Goal: Navigation & Orientation: Go to known website

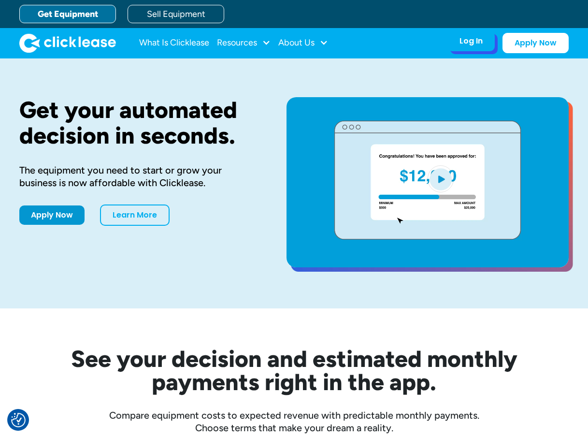
click at [461, 49] on div "Log In Account login I use Clicklease to get my equipment Partner Portal I offe…" at bounding box center [471, 41] width 47 height 20
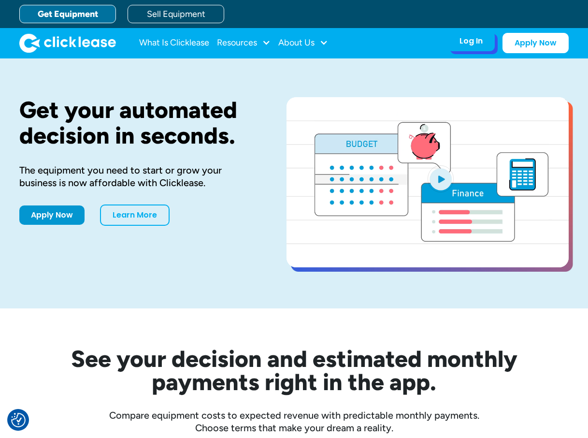
click at [455, 38] on div "Log In Account login I use Clicklease to get my equipment Partner Portal I offe…" at bounding box center [471, 41] width 47 height 20
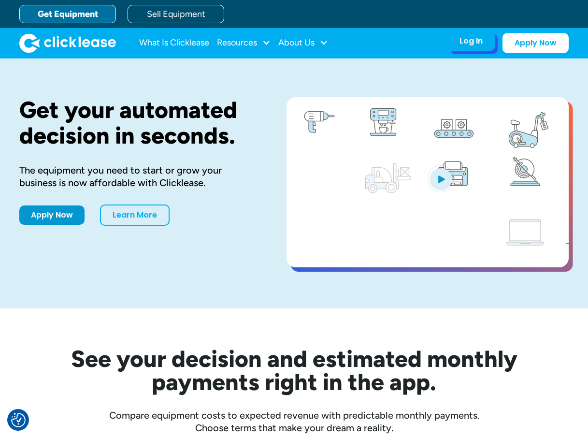
click at [473, 40] on div "Log In" at bounding box center [471, 41] width 23 height 10
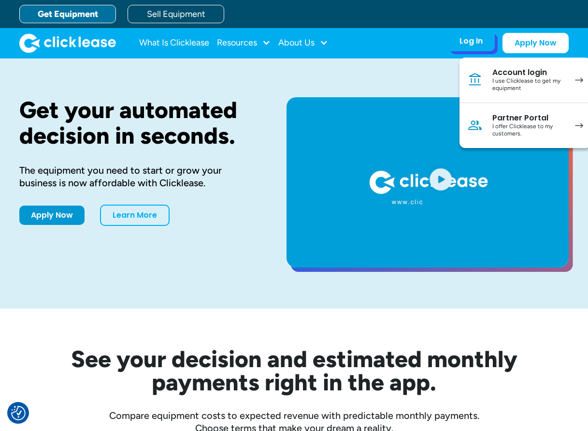
click at [565, 83] on link "Account login I use Clicklease to get my equipment" at bounding box center [525, 80] width 131 height 45
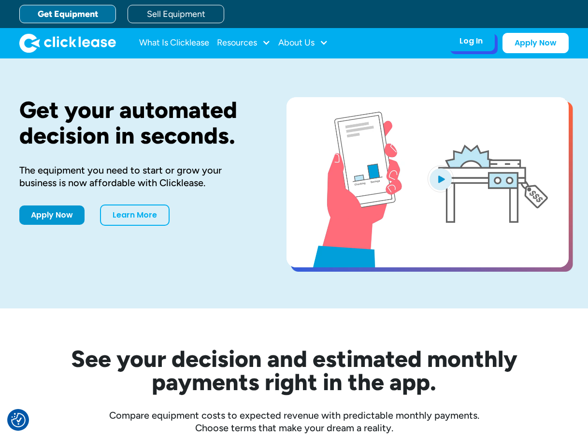
click at [463, 45] on div "Log In" at bounding box center [471, 41] width 23 height 10
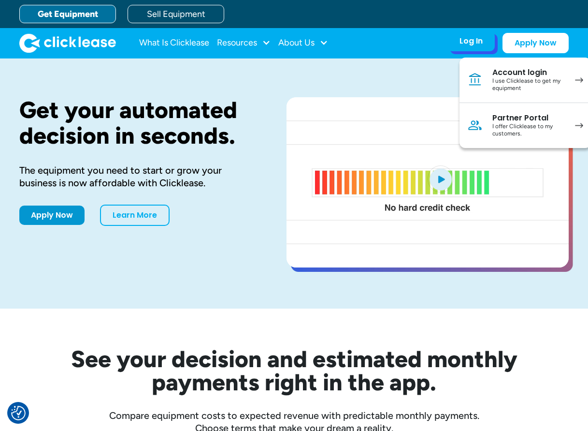
drag, startPoint x: 519, startPoint y: 73, endPoint x: 493, endPoint y: 79, distance: 26.3
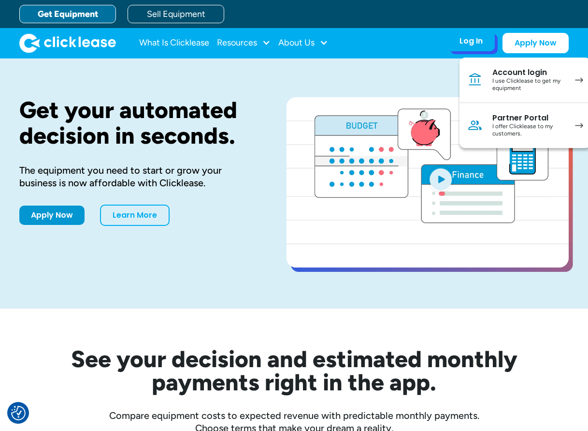
click at [518, 74] on div "Account login" at bounding box center [528, 73] width 73 height 10
